Goal: Task Accomplishment & Management: Complete application form

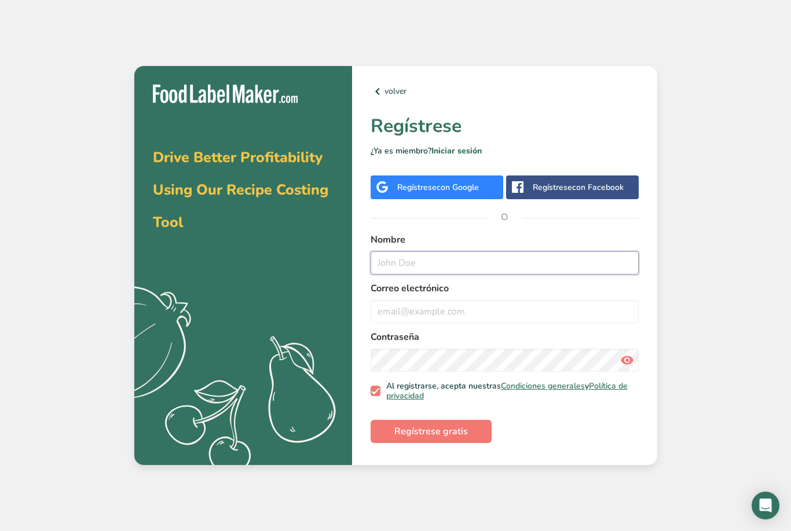
click at [516, 275] on input "text" at bounding box center [505, 262] width 268 height 23
type input "Jjuan"
click at [520, 323] on input "email" at bounding box center [505, 311] width 268 height 23
type input "[EMAIL_ADDRESS][DOMAIN_NAME]"
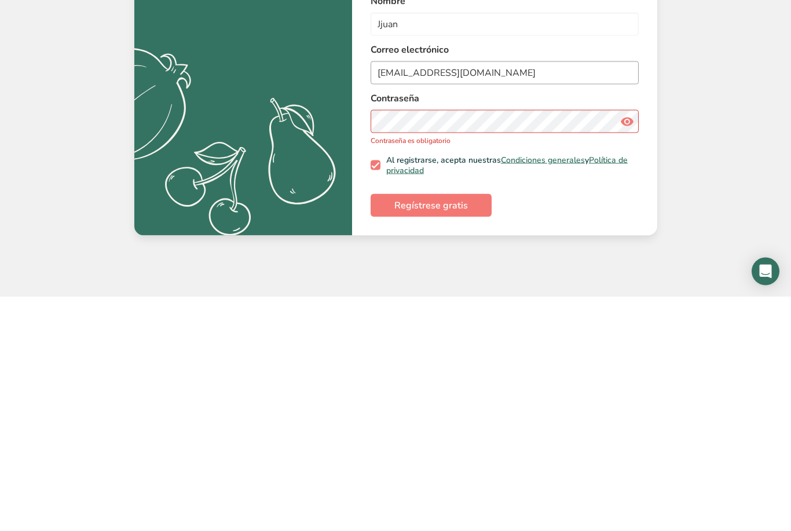
scroll to position [37, 0]
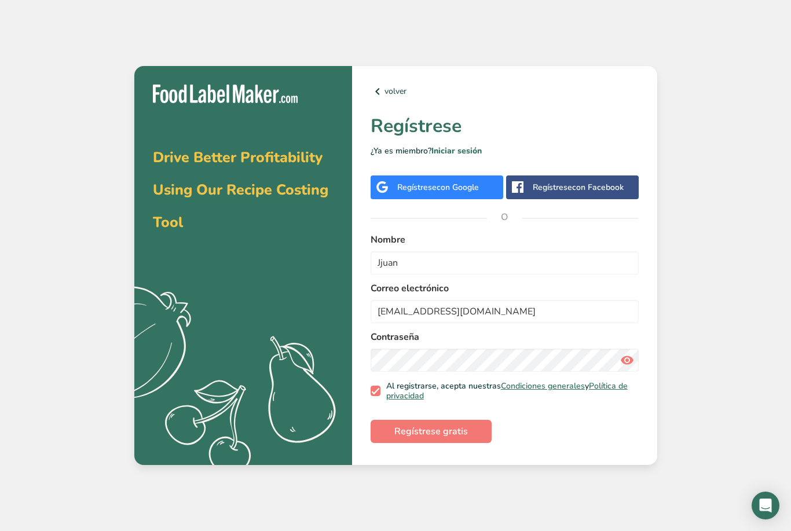
click at [645, 330] on div "volver Regístrese ¿Ya es miembro? Iniciar sesión Regístrese con Google Regístre…" at bounding box center [504, 266] width 305 height 400
click at [620, 350] on icon at bounding box center [627, 360] width 14 height 21
click at [473, 420] on button "Regístrese gratis" at bounding box center [431, 431] width 121 height 23
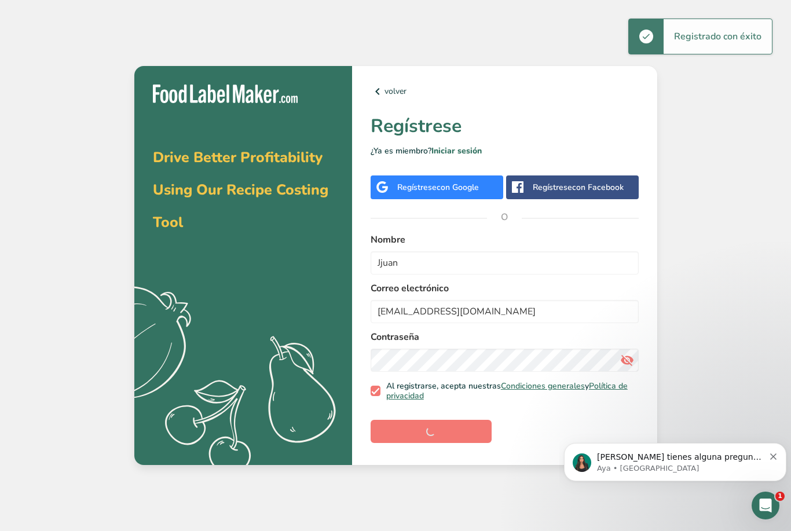
scroll to position [0, 0]
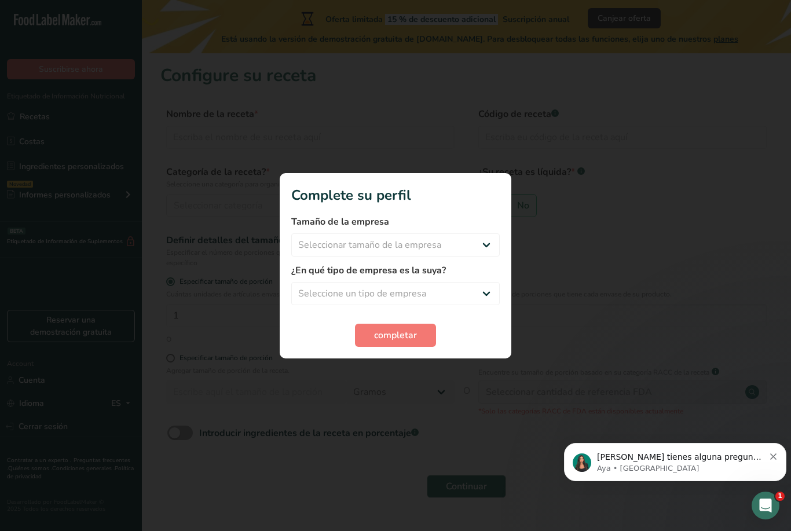
click at [410, 370] on div at bounding box center [395, 265] width 791 height 531
click at [443, 272] on label "¿En qué tipo de empresa es la suya?" at bounding box center [395, 271] width 209 height 14
click at [405, 280] on div "¿En qué tipo de empresa es la suya? Fabricante de alimentos envasados Restauran…" at bounding box center [395, 285] width 209 height 42
click at [486, 278] on div "¿En qué tipo de empresa es la suya? Fabricante de alimentos envasados Restauran…" at bounding box center [395, 285] width 209 height 42
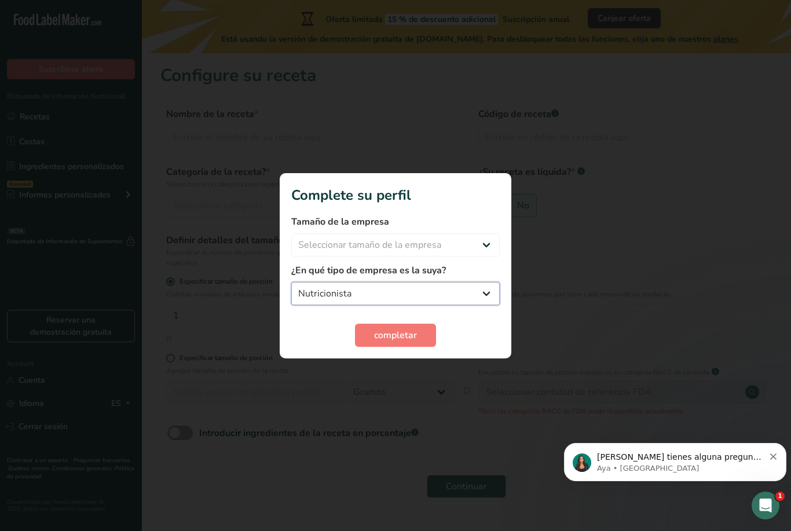
click at [432, 292] on select "Fabricante de alimentos envasados Restaurante y cafetería [GEOGRAPHIC_DATA] Emp…" at bounding box center [395, 293] width 209 height 23
select select "8"
click at [408, 382] on div at bounding box center [395, 265] width 791 height 531
click at [407, 382] on div at bounding box center [395, 265] width 791 height 531
click at [434, 353] on section "Complete su perfil Tamaño de la empresa Seleccionar tamaño de la empresa Menos …" at bounding box center [396, 265] width 232 height 185
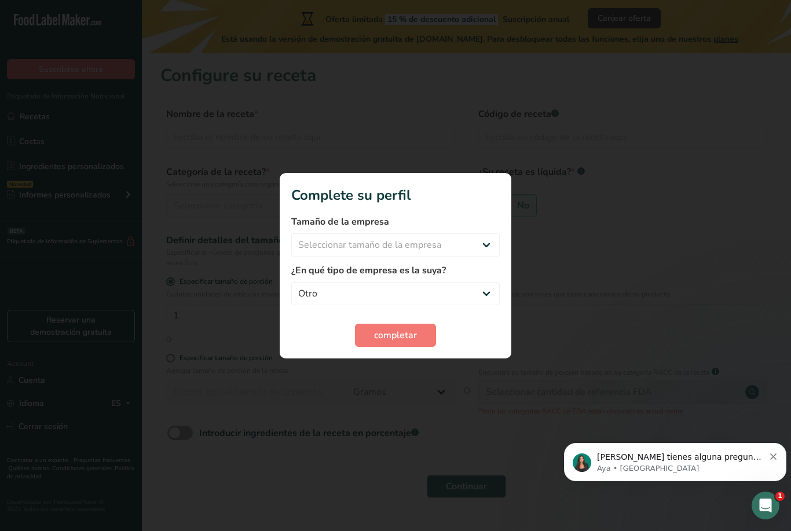
click at [434, 353] on section "Complete su perfil Tamaño de la empresa Seleccionar tamaño de la empresa Menos …" at bounding box center [396, 265] width 232 height 185
click at [494, 282] on select "Fabricante de alimentos envasados Restaurante y cafetería [GEOGRAPHIC_DATA] Emp…" at bounding box center [395, 293] width 209 height 23
click at [484, 236] on select "Seleccionar tamaño de la empresa Menos de 10 empleados De 10 a 50 empleados De …" at bounding box center [395, 244] width 209 height 23
click at [496, 227] on label "Tamaño de la empresa" at bounding box center [395, 222] width 209 height 14
click at [477, 233] on select "Seleccionar tamaño de la empresa Menos de 10 empleados De 10 a 50 empleados De …" at bounding box center [395, 244] width 209 height 23
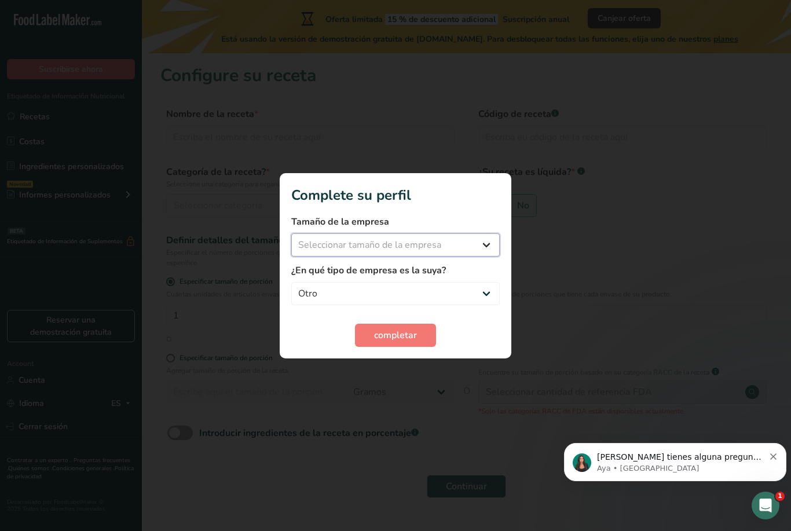
select select "1"
click at [470, 325] on div "completar" at bounding box center [395, 335] width 209 height 23
click at [420, 377] on div at bounding box center [395, 265] width 791 height 531
click at [417, 368] on div at bounding box center [395, 265] width 791 height 531
click at [490, 315] on form "Tamaño de la empresa Menos de 10 empleados De 10 a 50 empleados De 51 a 500 emp…" at bounding box center [395, 281] width 209 height 132
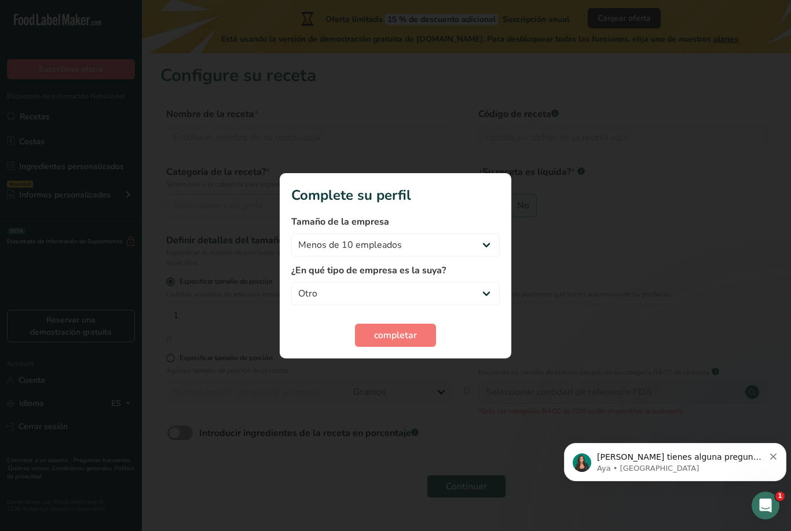
click at [482, 333] on div "completar" at bounding box center [395, 335] width 209 height 23
click at [489, 362] on div at bounding box center [395, 265] width 791 height 531
click at [484, 349] on section "Complete su perfil Tamaño de la empresa Menos de 10 empleados De 10 a 50 emplea…" at bounding box center [396, 265] width 232 height 185
click at [484, 348] on section "Complete su perfil Tamaño de la empresa Menos de 10 empleados De 10 a 50 emplea…" at bounding box center [396, 265] width 232 height 185
click at [487, 316] on form "Tamaño de la empresa Menos de 10 empleados De 10 a 50 empleados De 51 a 500 emp…" at bounding box center [395, 281] width 209 height 132
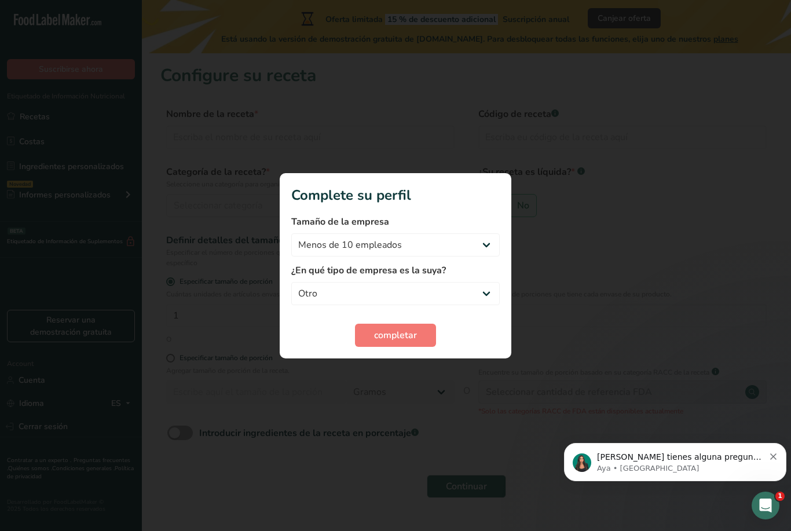
click at [726, 388] on div at bounding box center [395, 265] width 791 height 531
click at [777, 498] on span "1" at bounding box center [782, 496] width 10 height 10
click at [767, 493] on div "Abrir Intercom Messenger" at bounding box center [764, 504] width 38 height 38
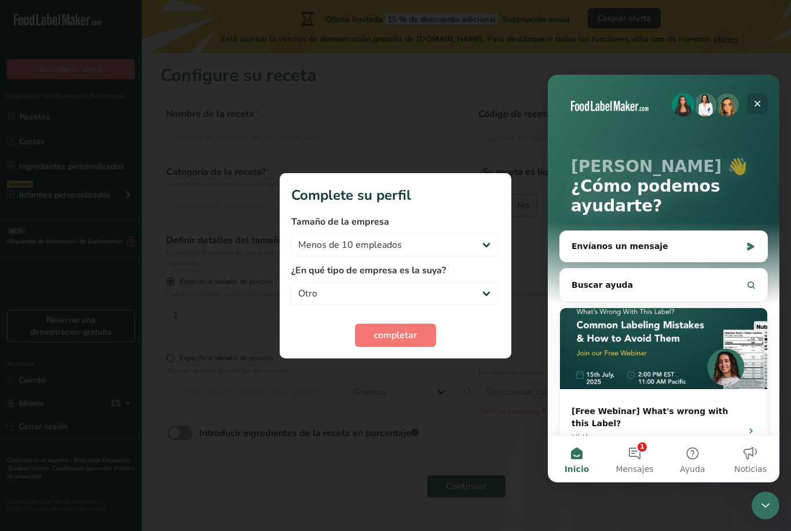
click at [766, 105] on div "Cerrar" at bounding box center [757, 103] width 21 height 21
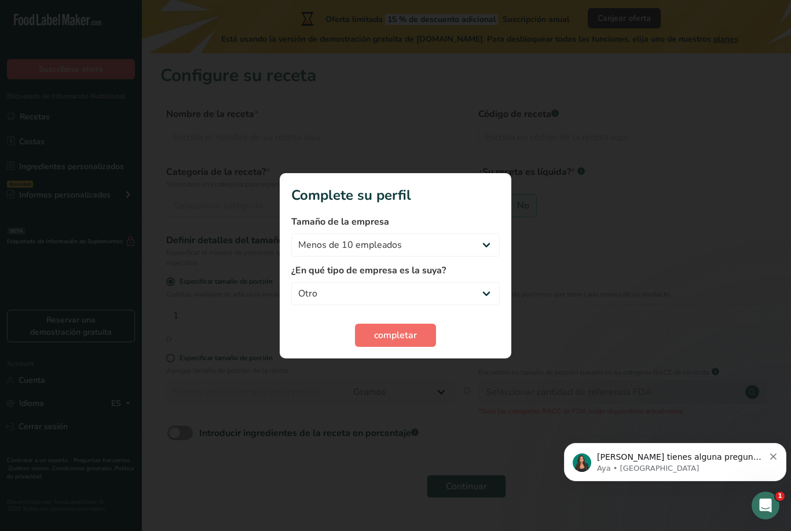
click at [422, 335] on button "completar" at bounding box center [395, 335] width 81 height 23
click at [422, 335] on div "completar" at bounding box center [395, 335] width 209 height 23
